Goal: Use online tool/utility: Utilize a website feature to perform a specific function

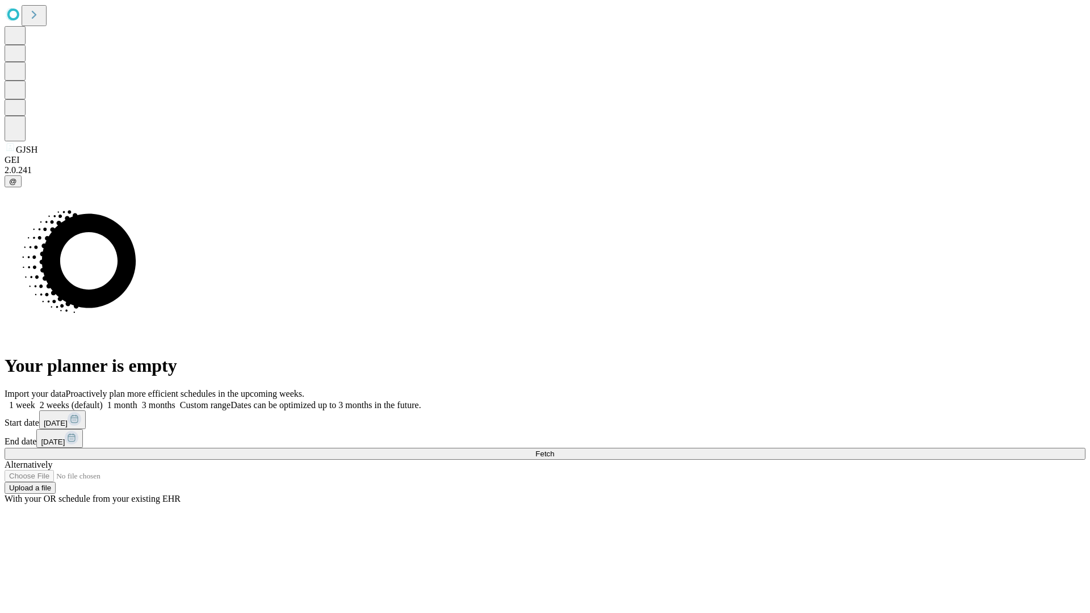
click at [554, 450] on span "Fetch" at bounding box center [544, 454] width 19 height 9
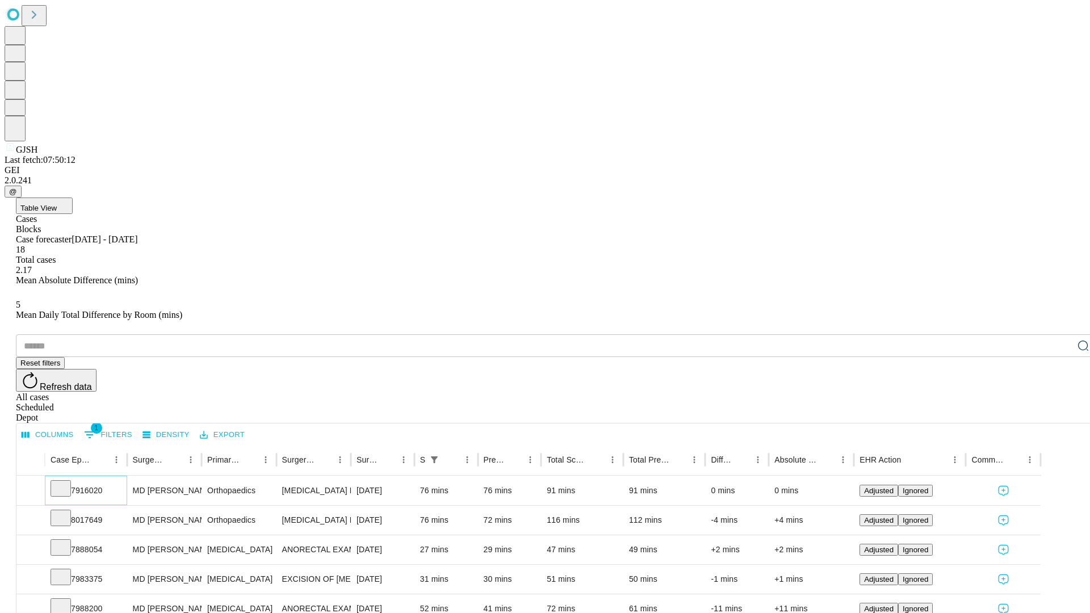
click at [66, 482] on icon at bounding box center [60, 487] width 11 height 11
